Goal: Information Seeking & Learning: Learn about a topic

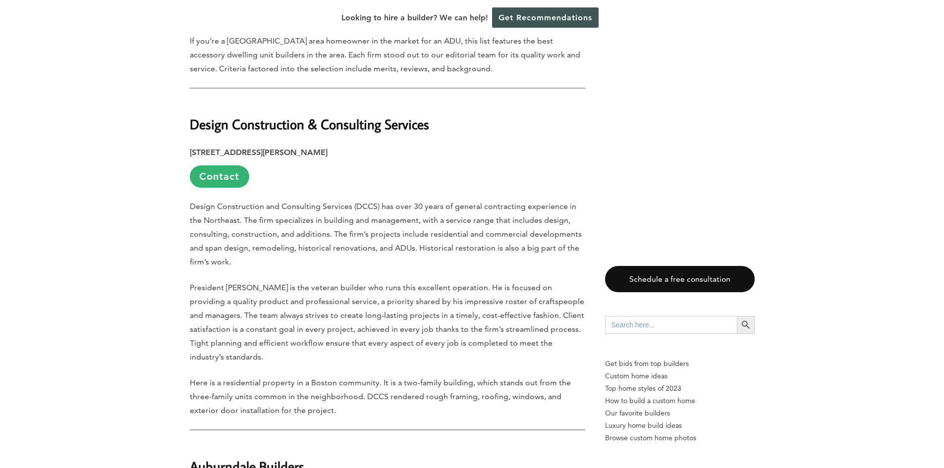
scroll to position [545, 0]
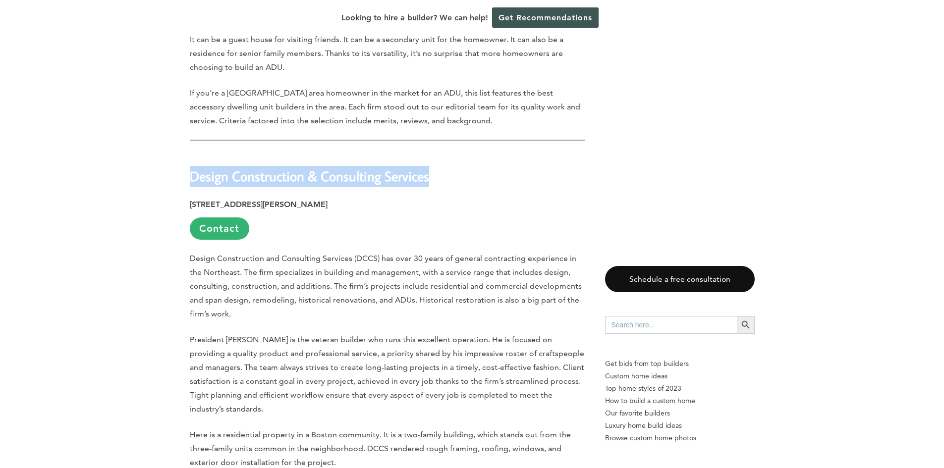
drag, startPoint x: 422, startPoint y: 180, endPoint x: 196, endPoint y: 176, distance: 225.5
click at [192, 175] on h2 "Design Construction & Consulting Services" at bounding box center [387, 170] width 395 height 34
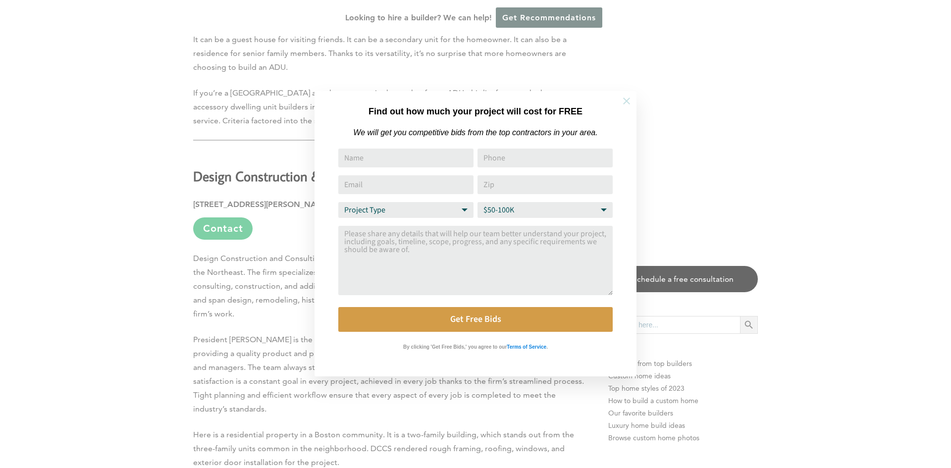
click at [627, 101] on icon at bounding box center [626, 101] width 7 height 7
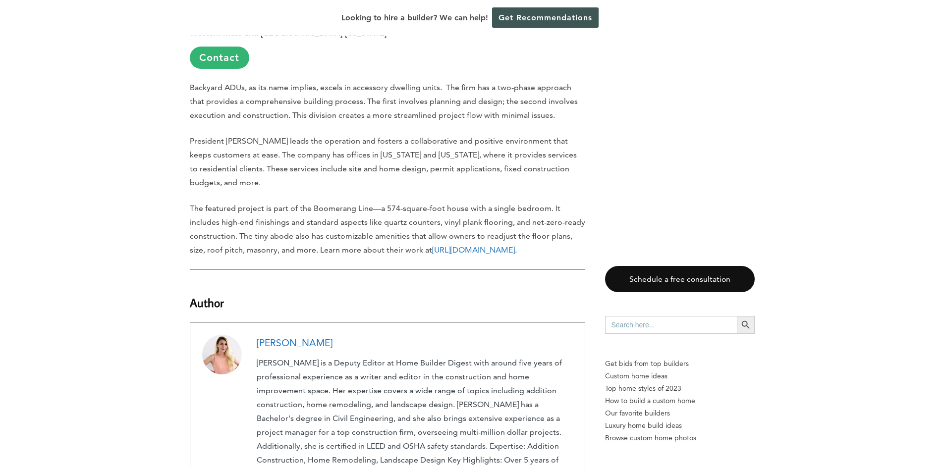
scroll to position [1387, 0]
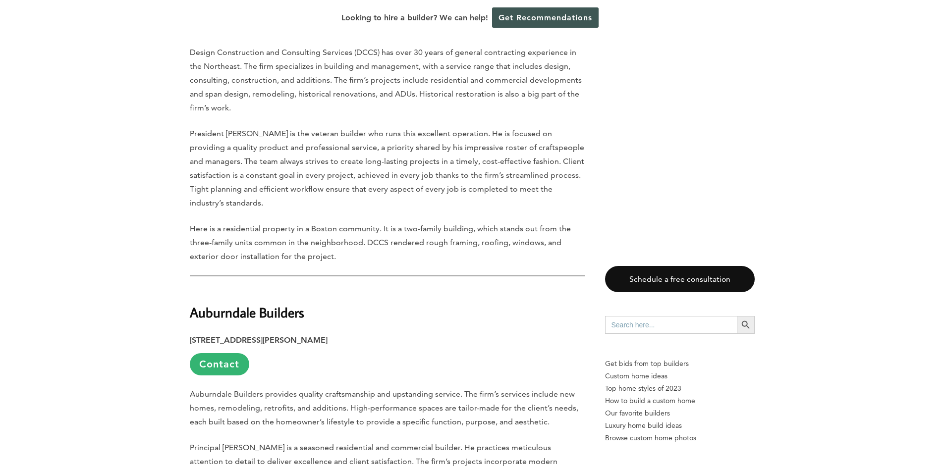
scroll to position [842, 0]
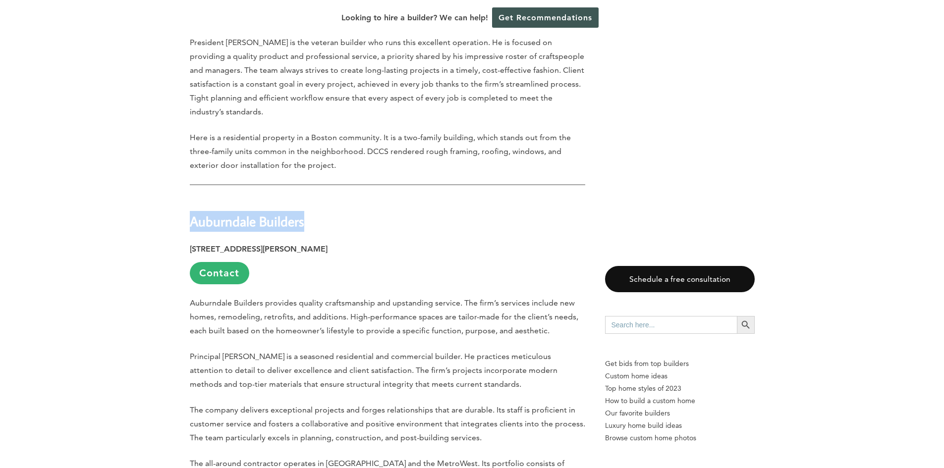
drag, startPoint x: 307, startPoint y: 220, endPoint x: 189, endPoint y: 228, distance: 118.1
click at [190, 228] on h2 "Auburndale Builders" at bounding box center [387, 214] width 395 height 34
